Goal: Use online tool/utility: Utilize a website feature to perform a specific function

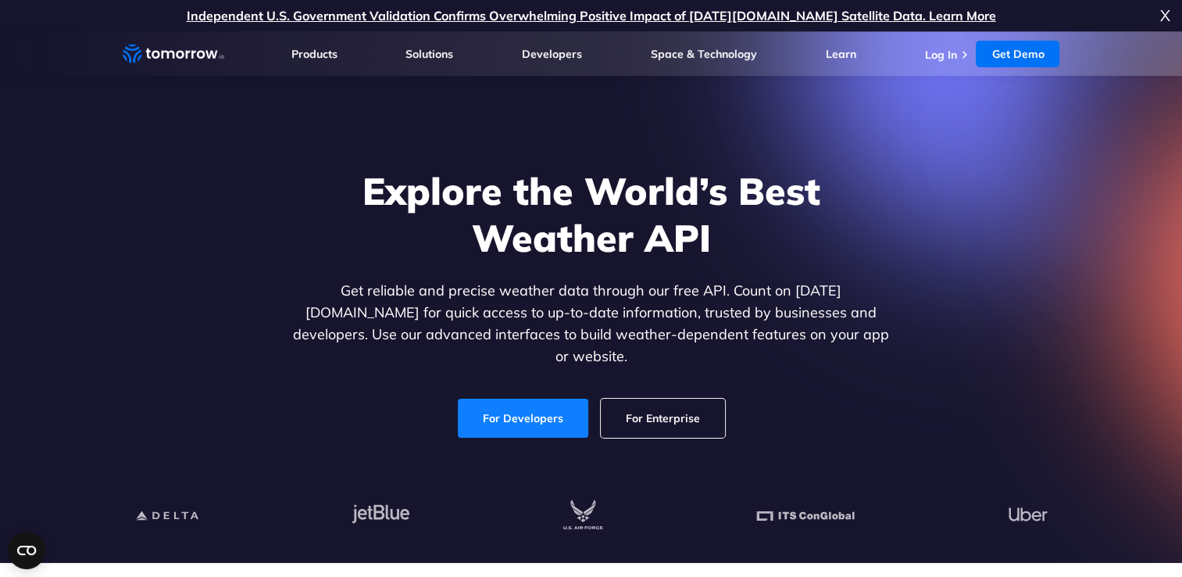
click at [569, 405] on link "For Developers" at bounding box center [523, 417] width 130 height 39
click at [1017, 44] on link "Get Demo" at bounding box center [1018, 54] width 84 height 27
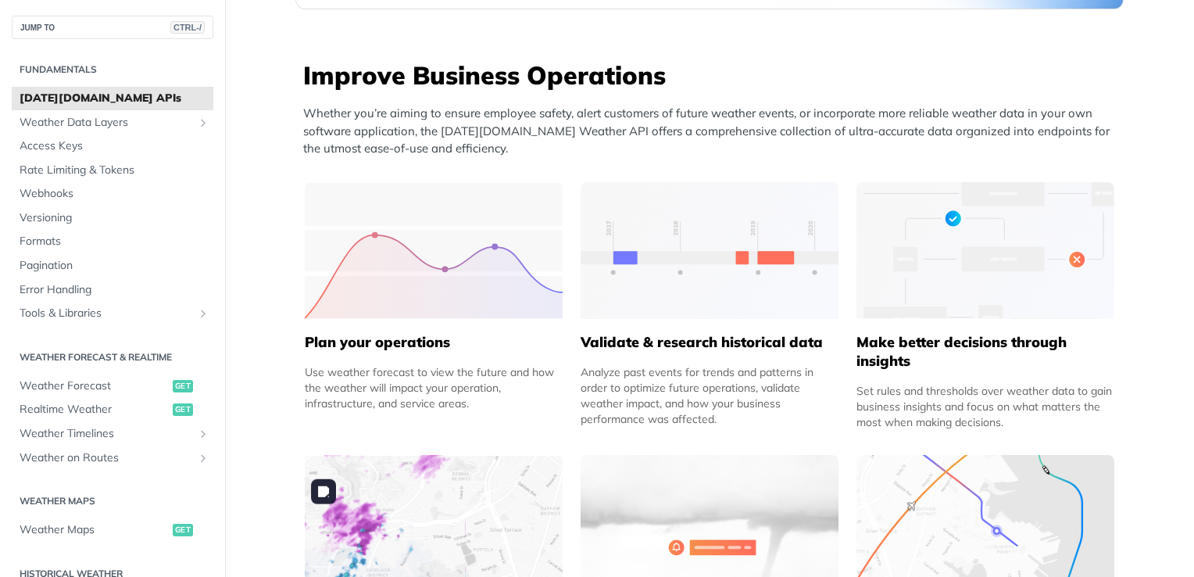
scroll to position [577, 0]
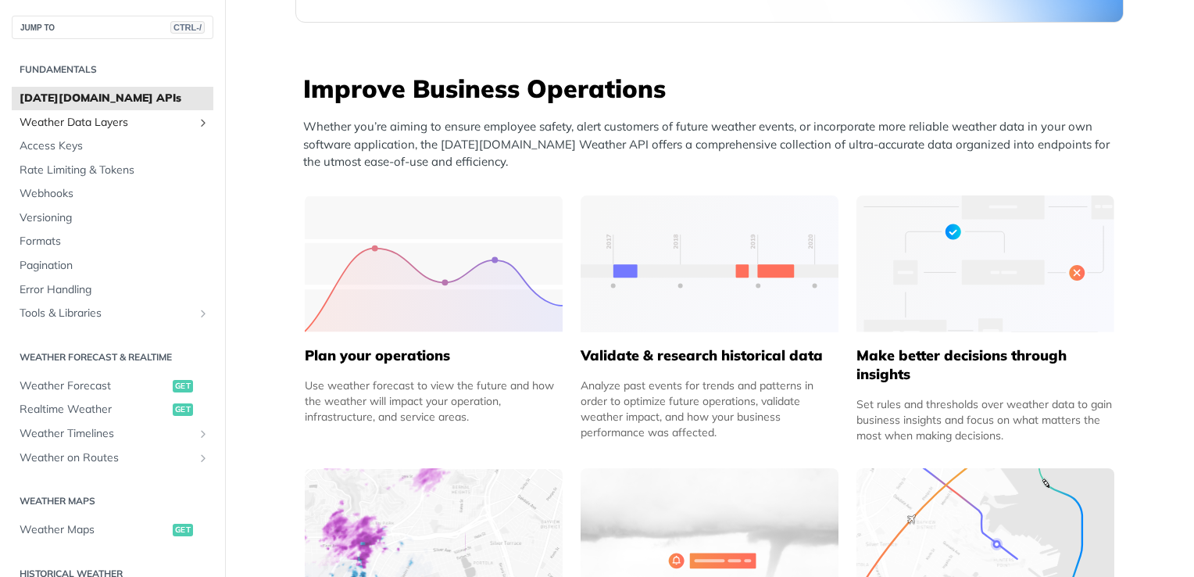
click at [75, 128] on span "Weather Data Layers" at bounding box center [106, 123] width 173 height 16
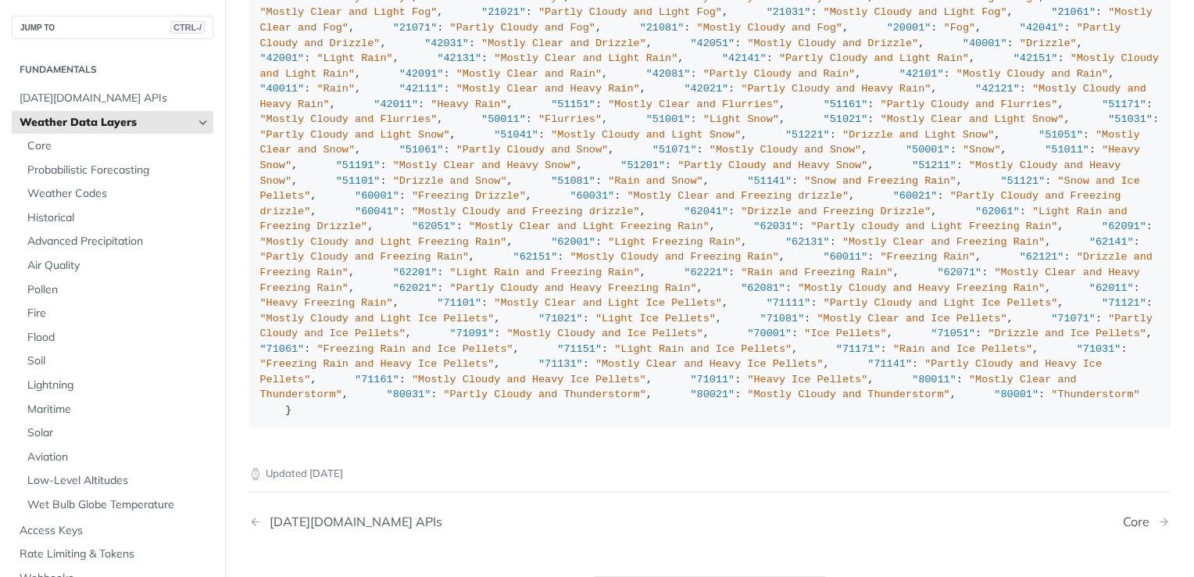
scroll to position [9167, 0]
click at [117, 174] on span "Probabilistic Forecasting" at bounding box center [118, 171] width 182 height 16
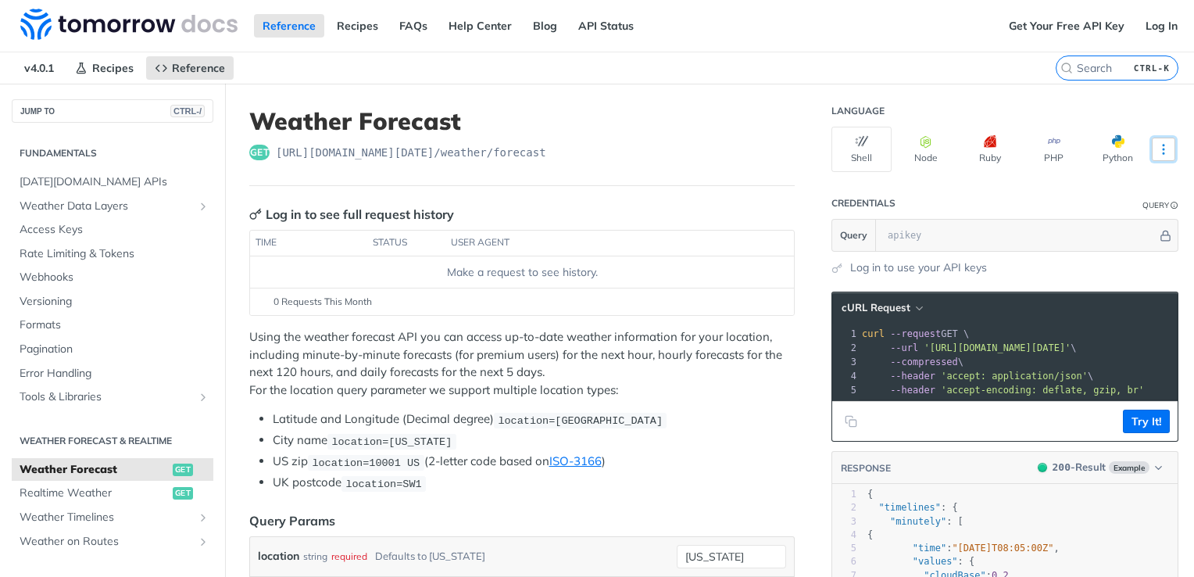
click at [1156, 145] on icon "More ellipsis" at bounding box center [1163, 149] width 14 height 14
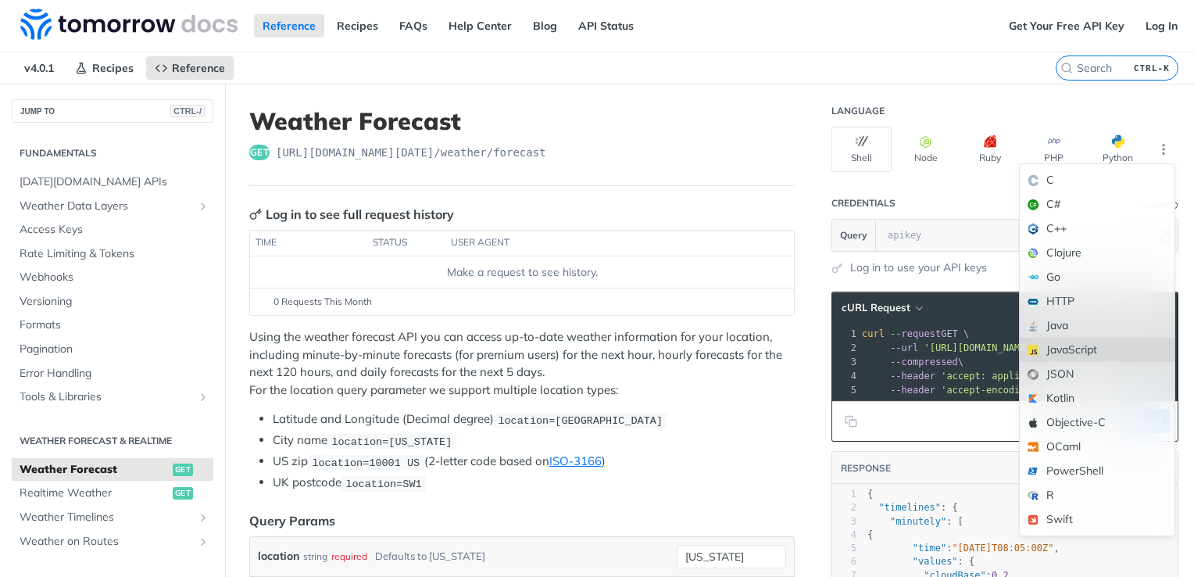
click at [1084, 344] on div "JavaScript" at bounding box center [1097, 350] width 155 height 24
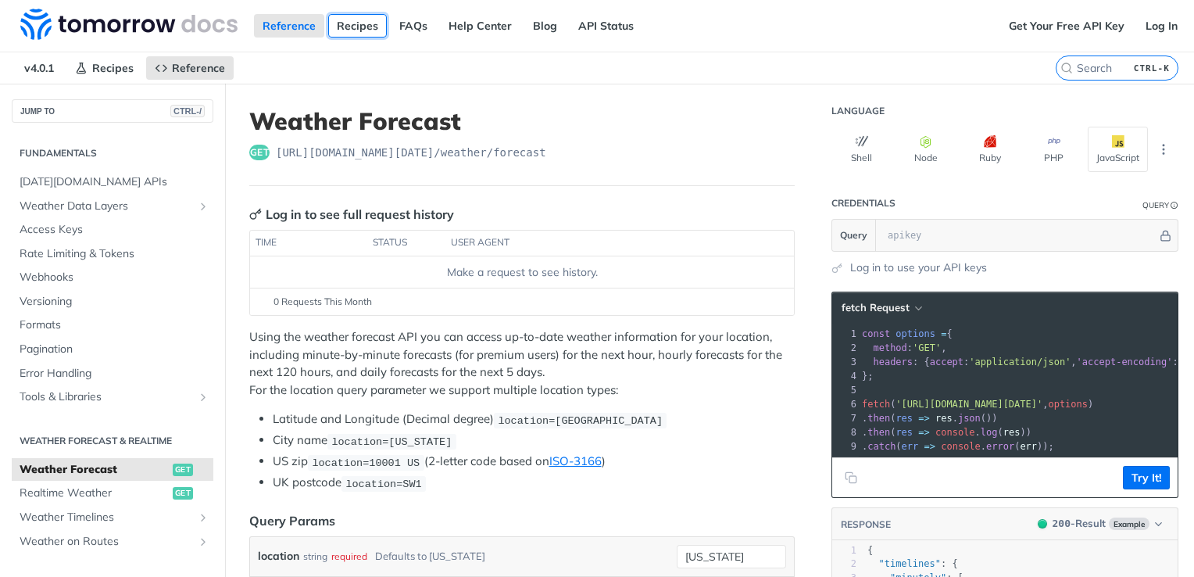
click at [366, 20] on link "Recipes" at bounding box center [357, 25] width 59 height 23
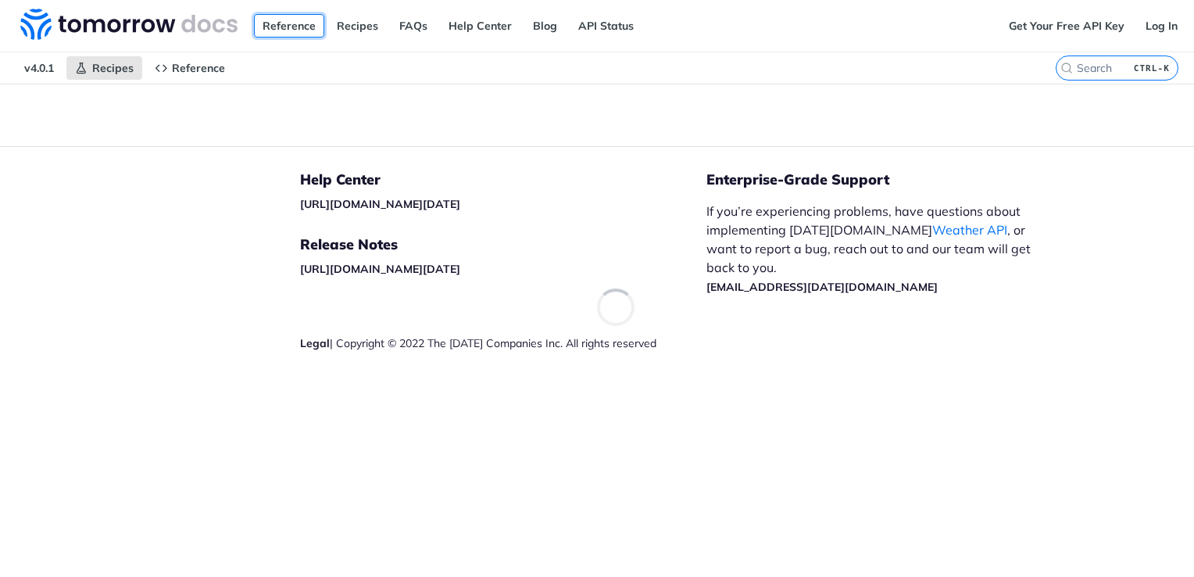
click at [286, 26] on link "Reference" at bounding box center [289, 25] width 70 height 23
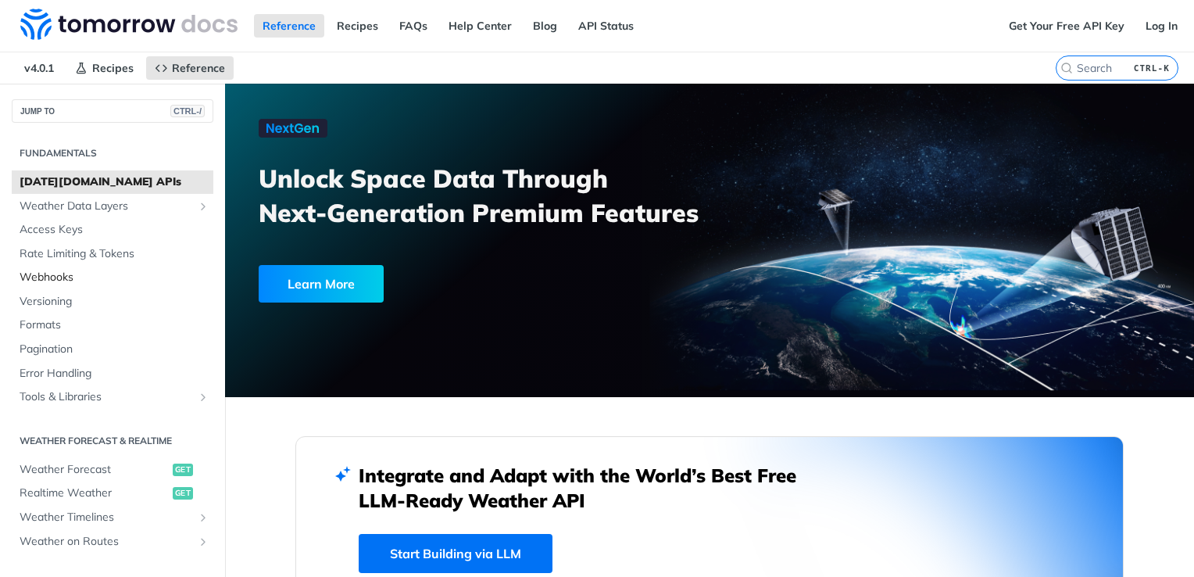
scroll to position [182, 0]
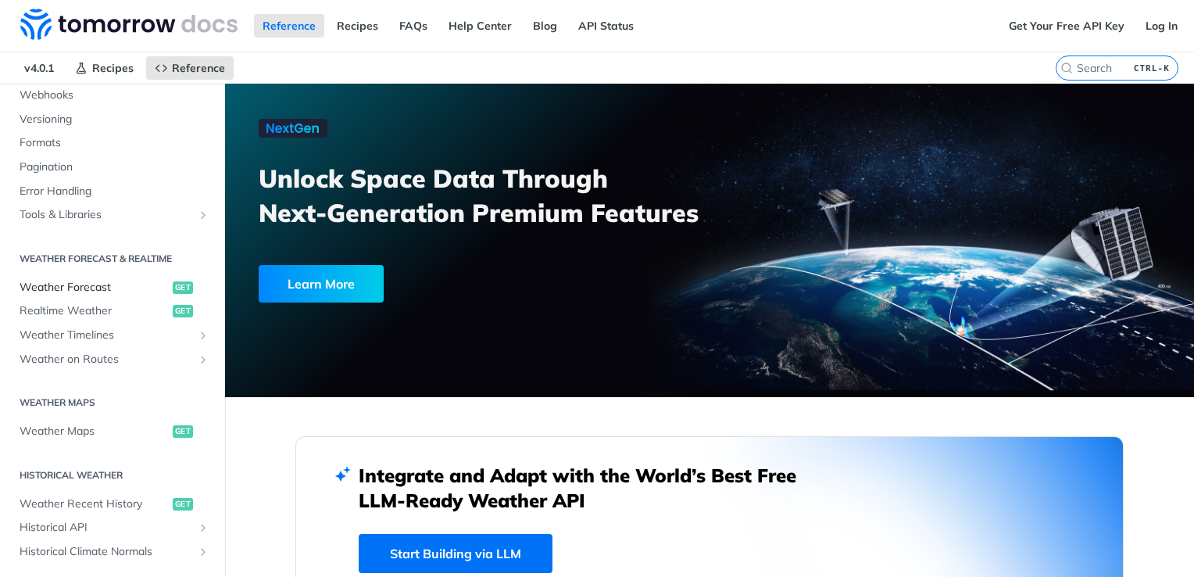
click at [109, 293] on link "Weather Forecast get" at bounding box center [113, 287] width 202 height 23
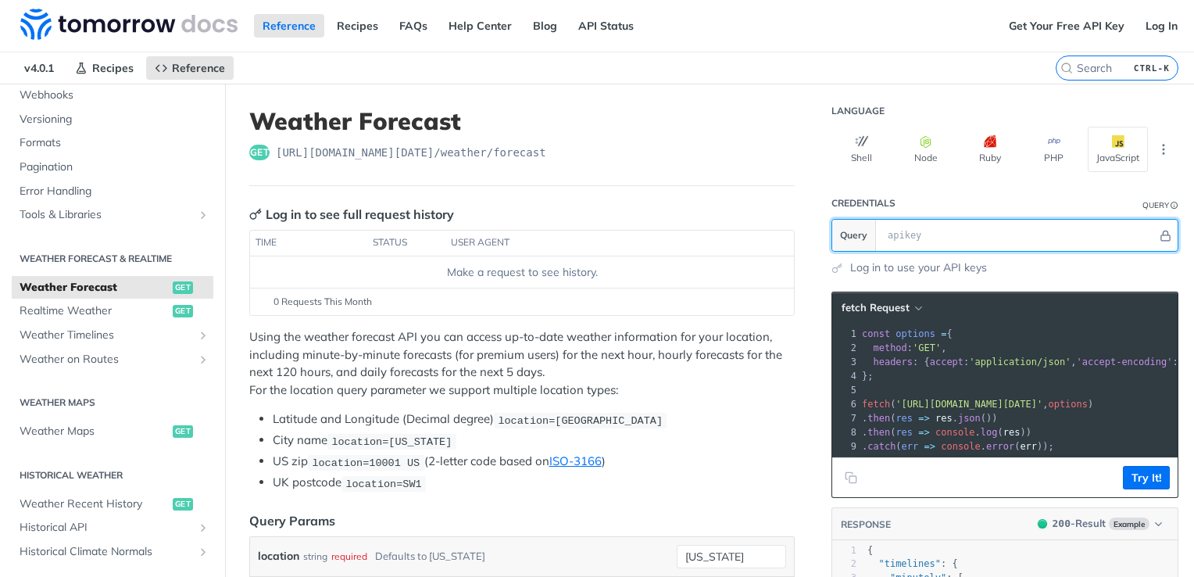
click at [1003, 224] on input "text" at bounding box center [1018, 235] width 277 height 31
click at [1159, 238] on icon "Hide" at bounding box center [1165, 236] width 12 height 12
click at [1160, 238] on icon "Show" at bounding box center [1166, 236] width 12 height 12
click at [949, 205] on header "Credentials Query" at bounding box center [1004, 203] width 347 height 31
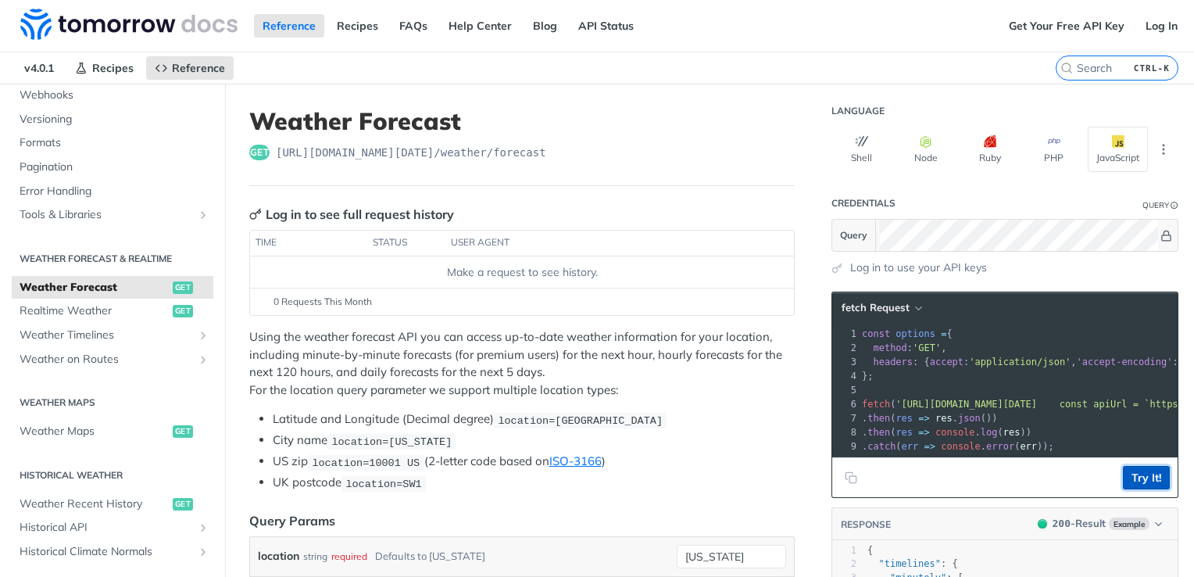
click at [1134, 484] on button "Try It!" at bounding box center [1146, 477] width 47 height 23
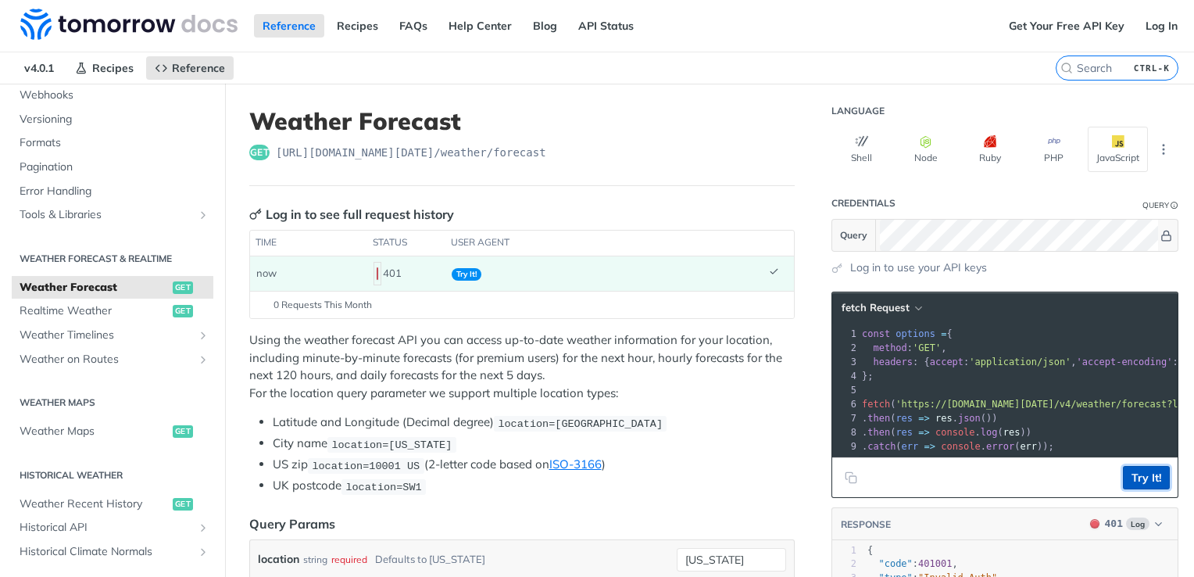
click at [1138, 489] on button "Try It!" at bounding box center [1146, 477] width 47 height 23
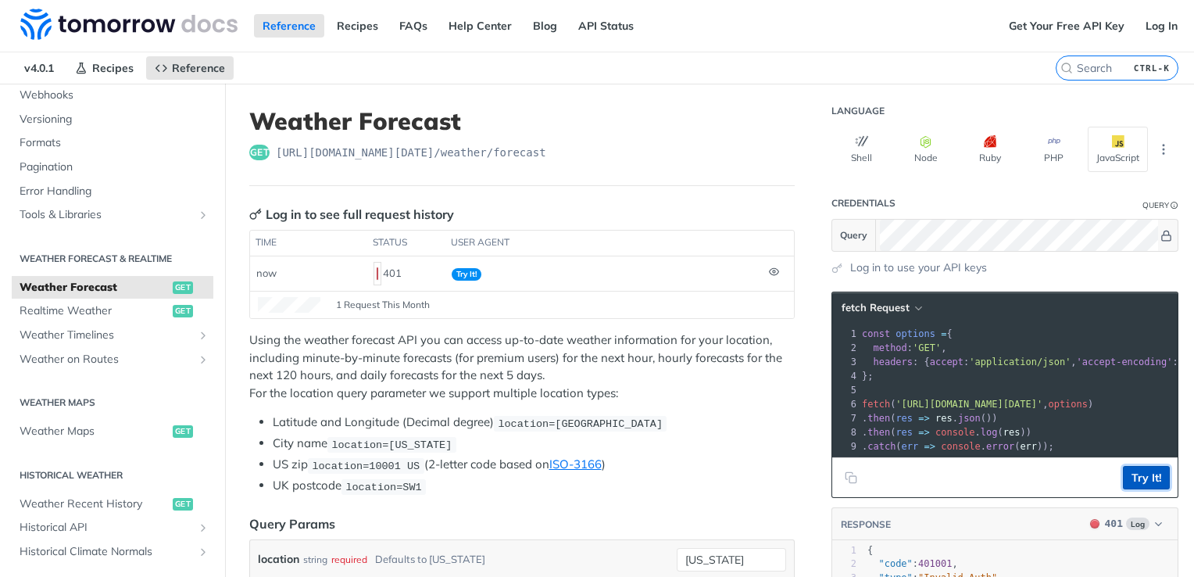
click at [1138, 488] on button "Try It!" at bounding box center [1146, 477] width 47 height 23
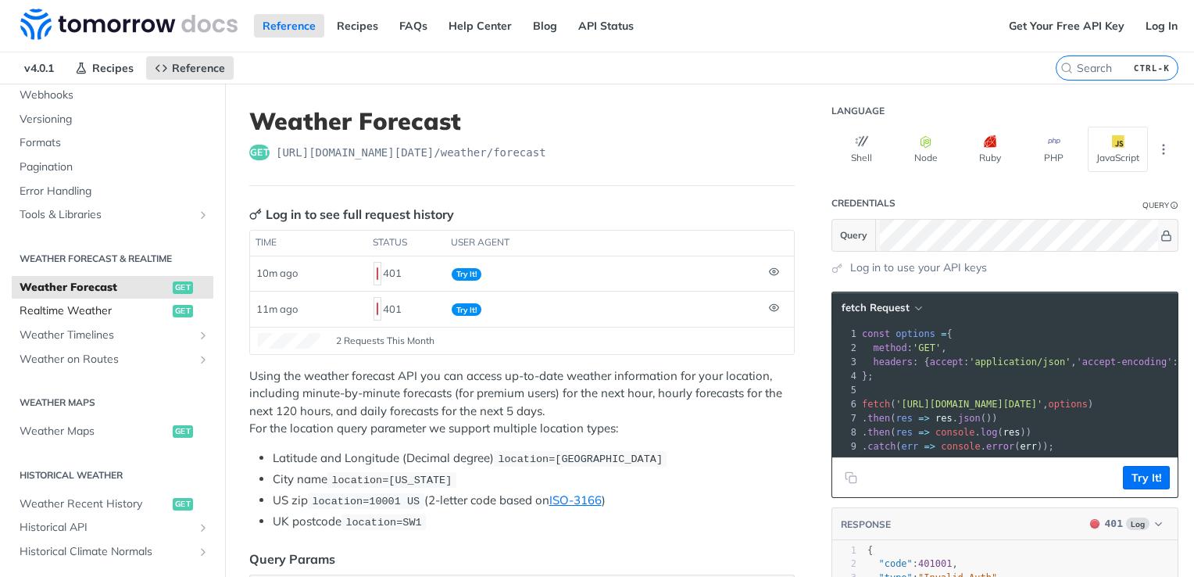
click at [134, 306] on span "Realtime Weather" at bounding box center [94, 311] width 149 height 16
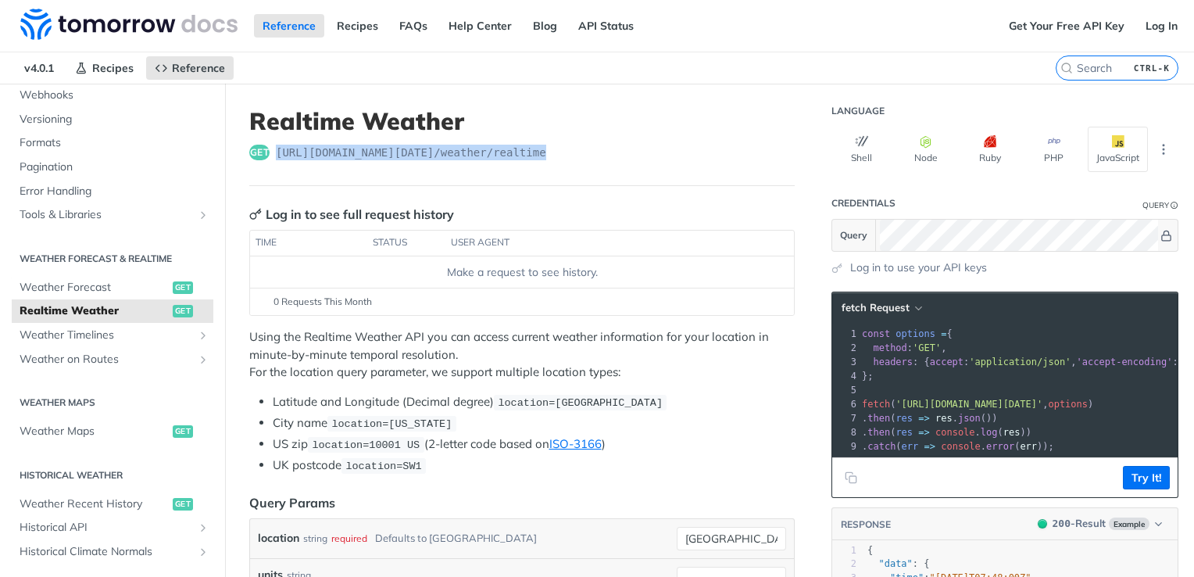
drag, startPoint x: 272, startPoint y: 148, endPoint x: 544, endPoint y: 145, distance: 271.9
click at [544, 145] on div "get https://api.tomorrow.io/v4 /weather/realtime" at bounding box center [521, 153] width 545 height 16
drag, startPoint x: 544, startPoint y: 145, endPoint x: 503, endPoint y: 154, distance: 41.7
copy span "https://api.tomorrow.io/v4 /weather/realtime"
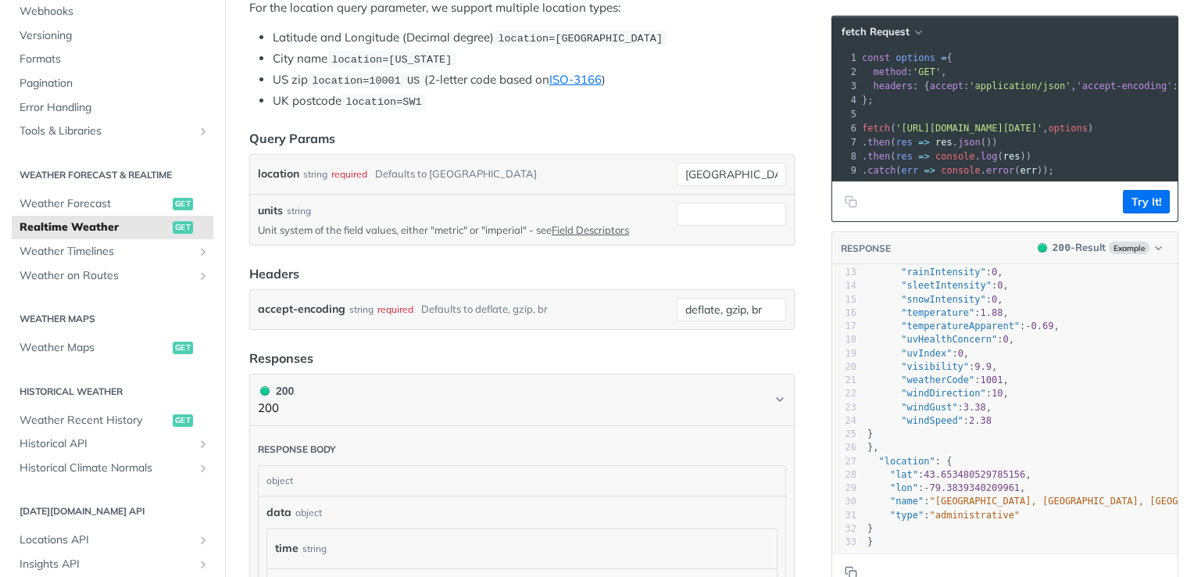
scroll to position [185, 0]
click at [1142, 213] on button "Try It!" at bounding box center [1146, 201] width 47 height 23
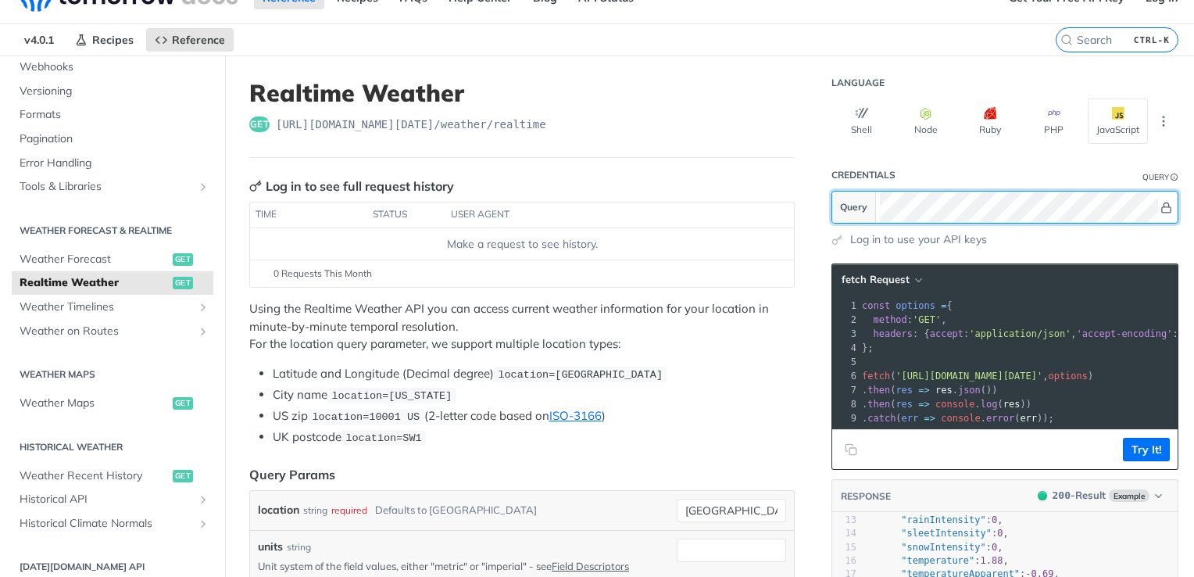
scroll to position [0, 0]
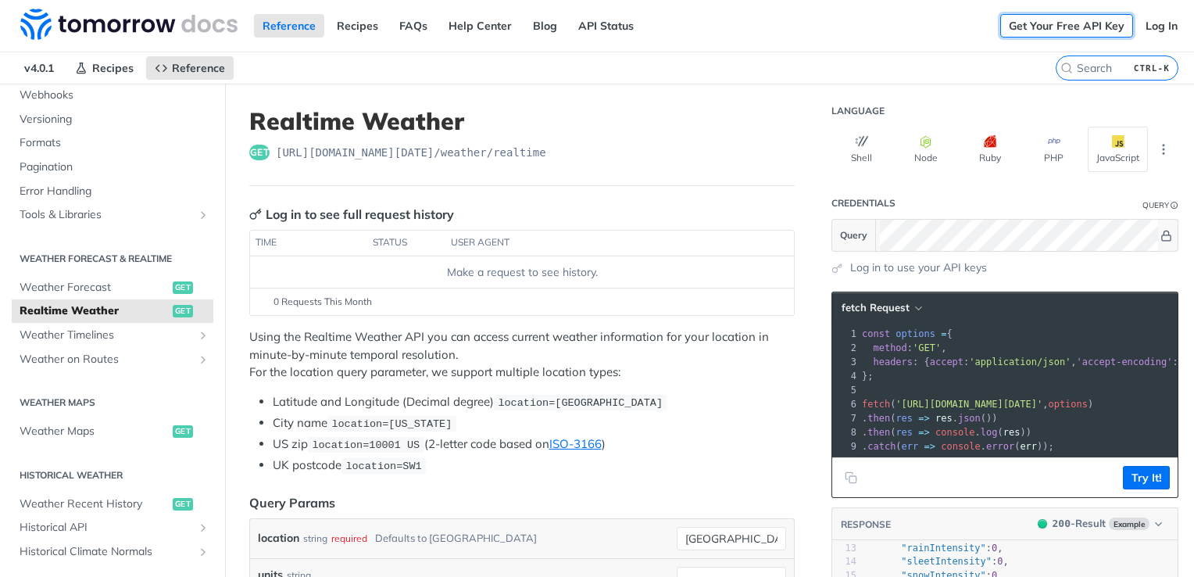
click at [1019, 27] on link "Get Your Free API Key" at bounding box center [1066, 25] width 133 height 23
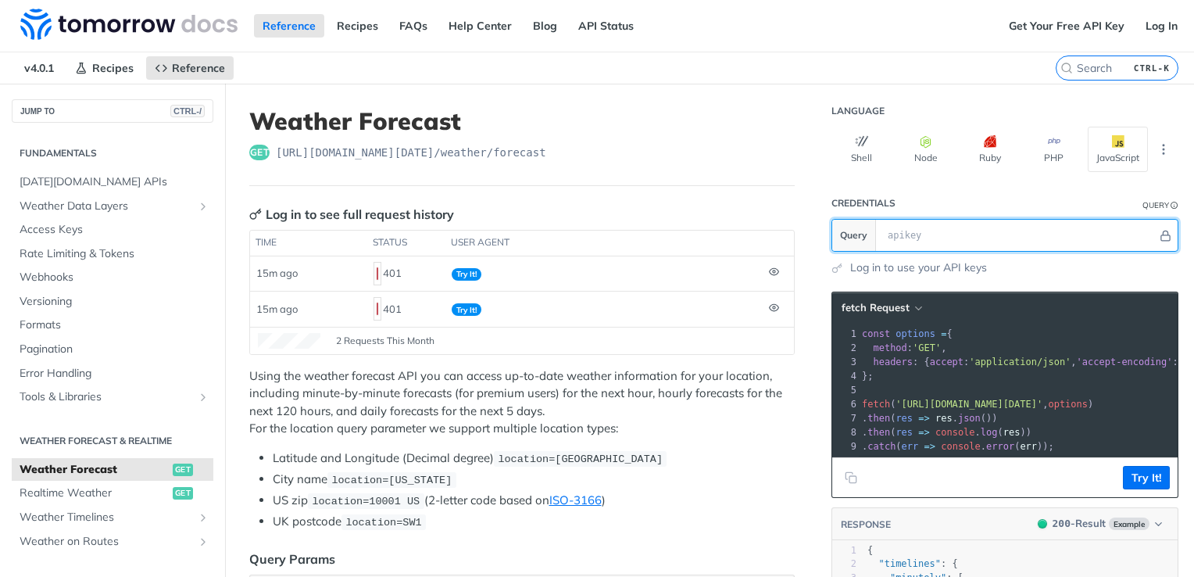
click at [1012, 235] on input "text" at bounding box center [1018, 235] width 277 height 31
paste input "curl --request GET --url '[URL][DOMAIN_NAME][DATE][GEOGRAPHIC_DATA]'"
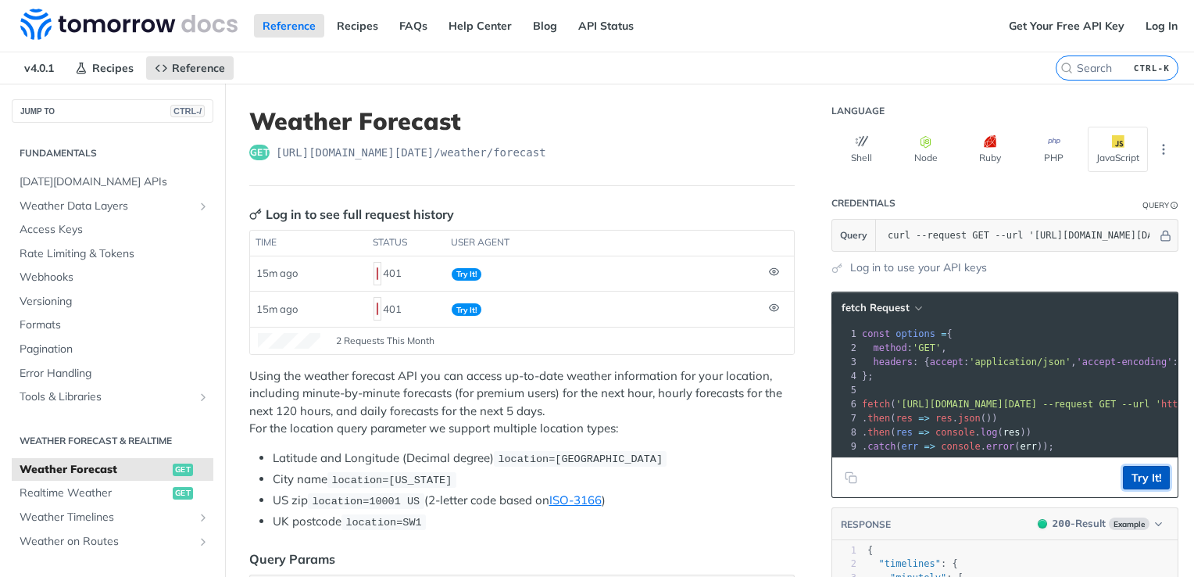
click at [1124, 484] on button "Try It!" at bounding box center [1146, 477] width 47 height 23
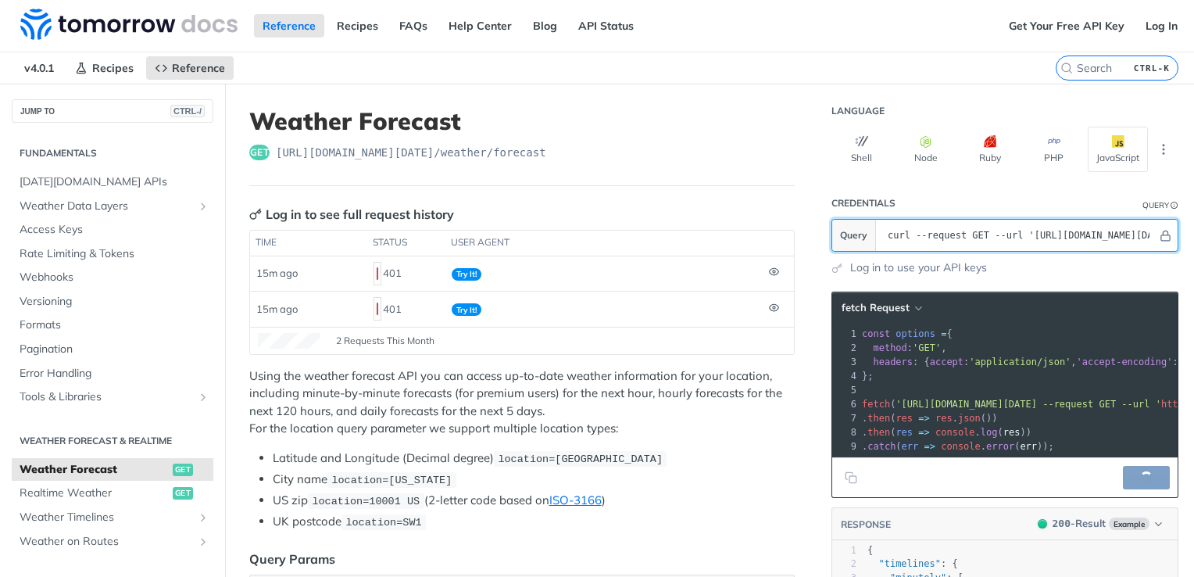
scroll to position [0, 438]
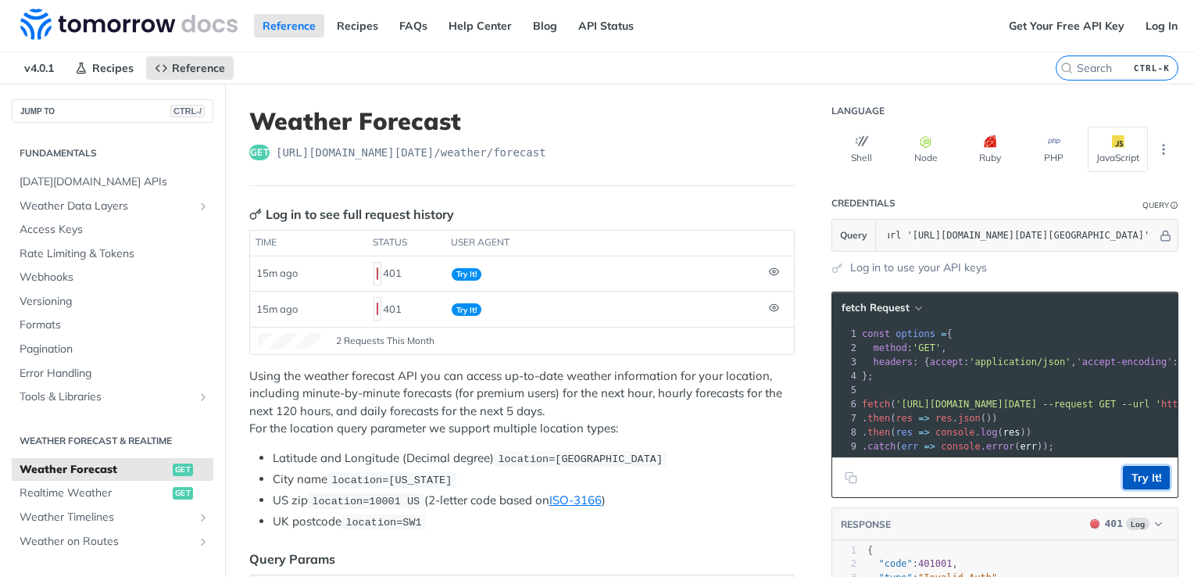
click at [1140, 488] on button "Try It!" at bounding box center [1146, 477] width 47 height 23
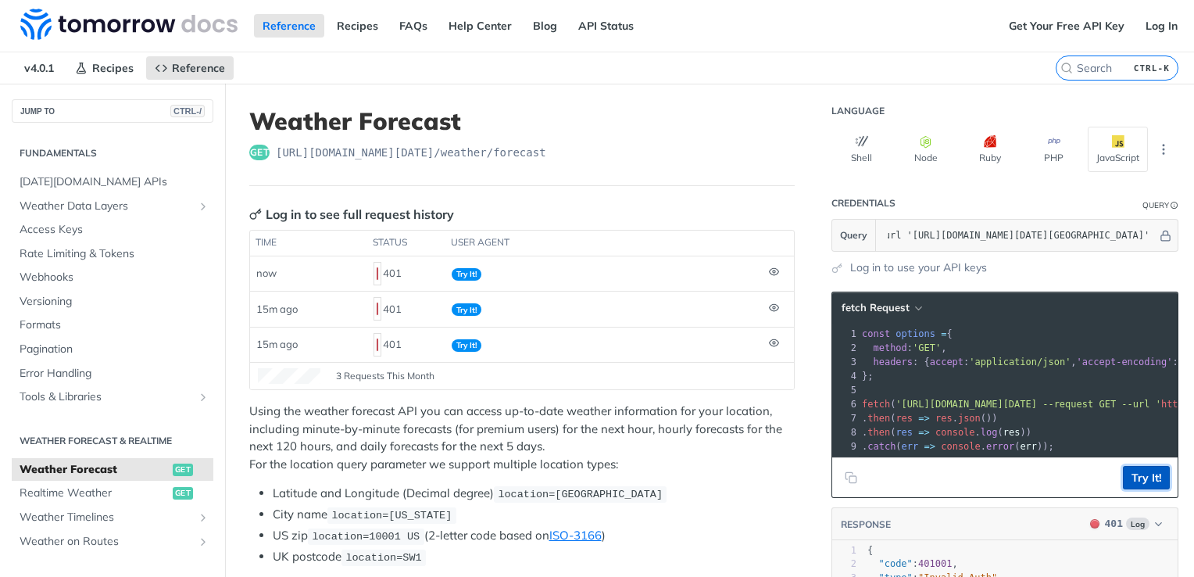
scroll to position [0, 0]
click at [1141, 487] on button "Try It!" at bounding box center [1146, 477] width 47 height 23
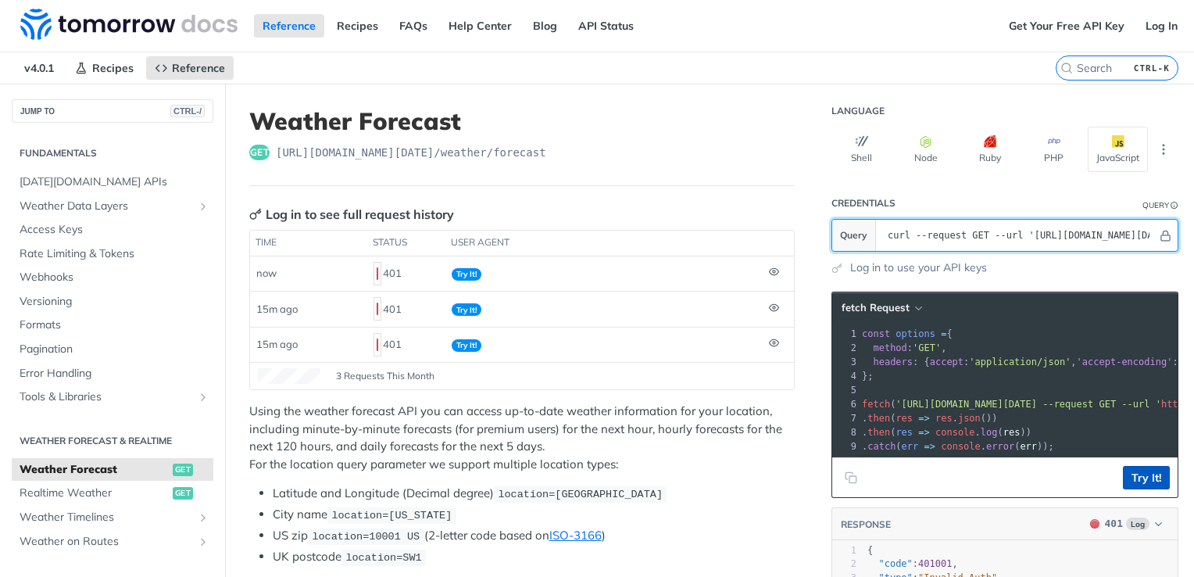
scroll to position [0, 438]
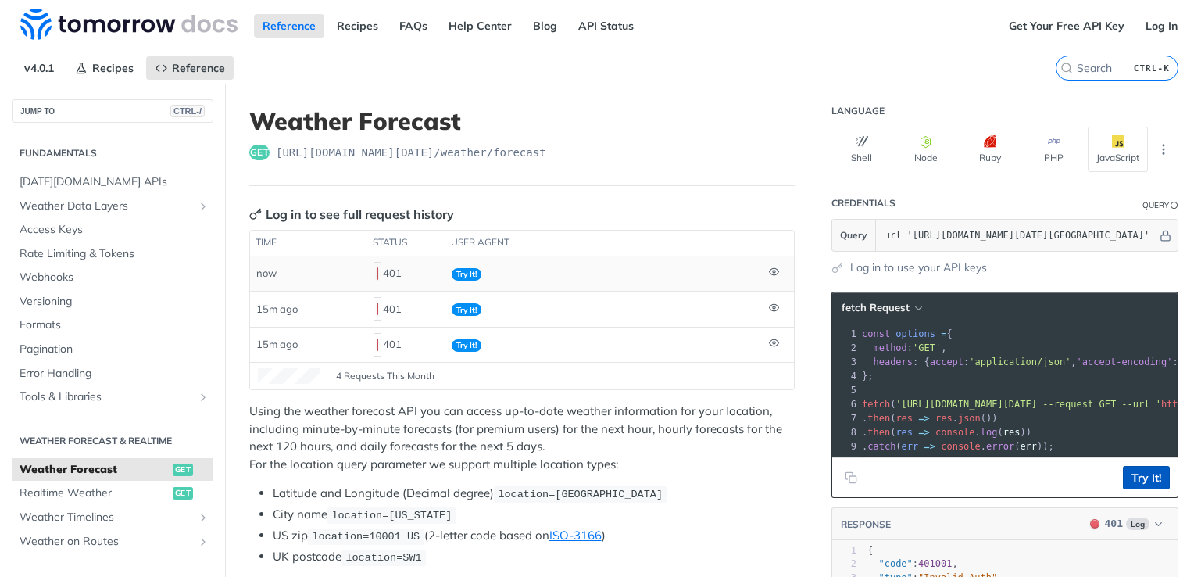
click at [769, 268] on icon at bounding box center [774, 271] width 10 height 10
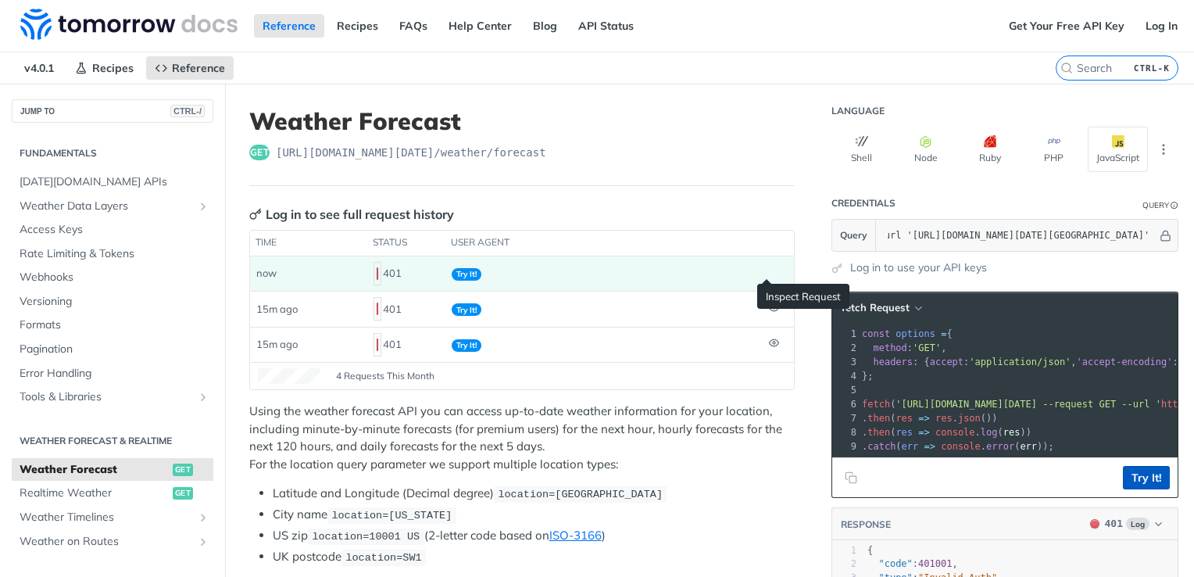
scroll to position [0, 0]
click at [769, 268] on icon at bounding box center [774, 271] width 10 height 10
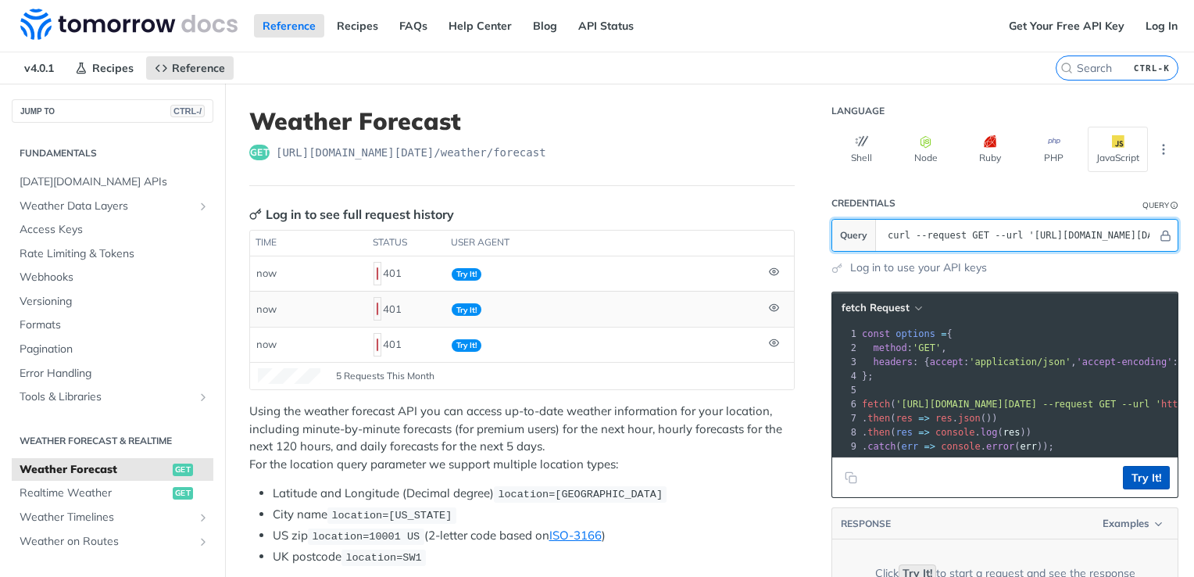
click at [1012, 223] on input "curl --request GET --url 'https://api.tomorrow.io/v4/weather/forecast?location=…" at bounding box center [1018, 235] width 277 height 31
paste input "pX2YquWaAP2acERJTjDVEQjFHl8FfjhS"
type input "pX2YquWaAP2acERJTjDVEQjFHl8FfjhS"
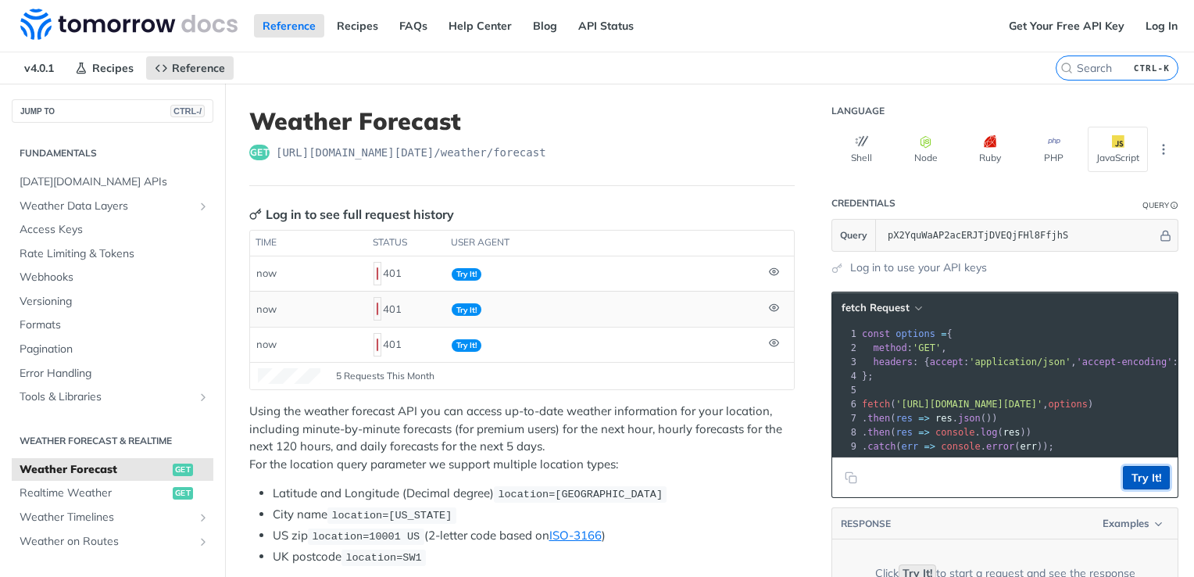
click at [1125, 483] on button "Try It!" at bounding box center [1146, 477] width 47 height 23
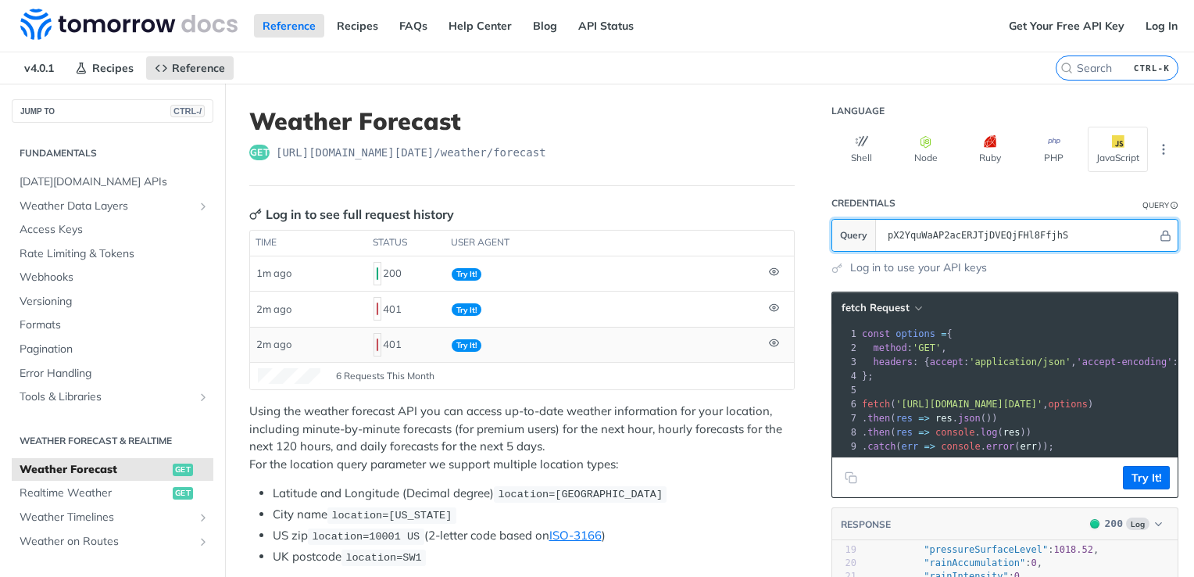
click at [935, 234] on input "pX2YquWaAP2acERJTjDVEQjFHl8FfjhS" at bounding box center [1018, 235] width 277 height 31
